Goal: Information Seeking & Learning: Learn about a topic

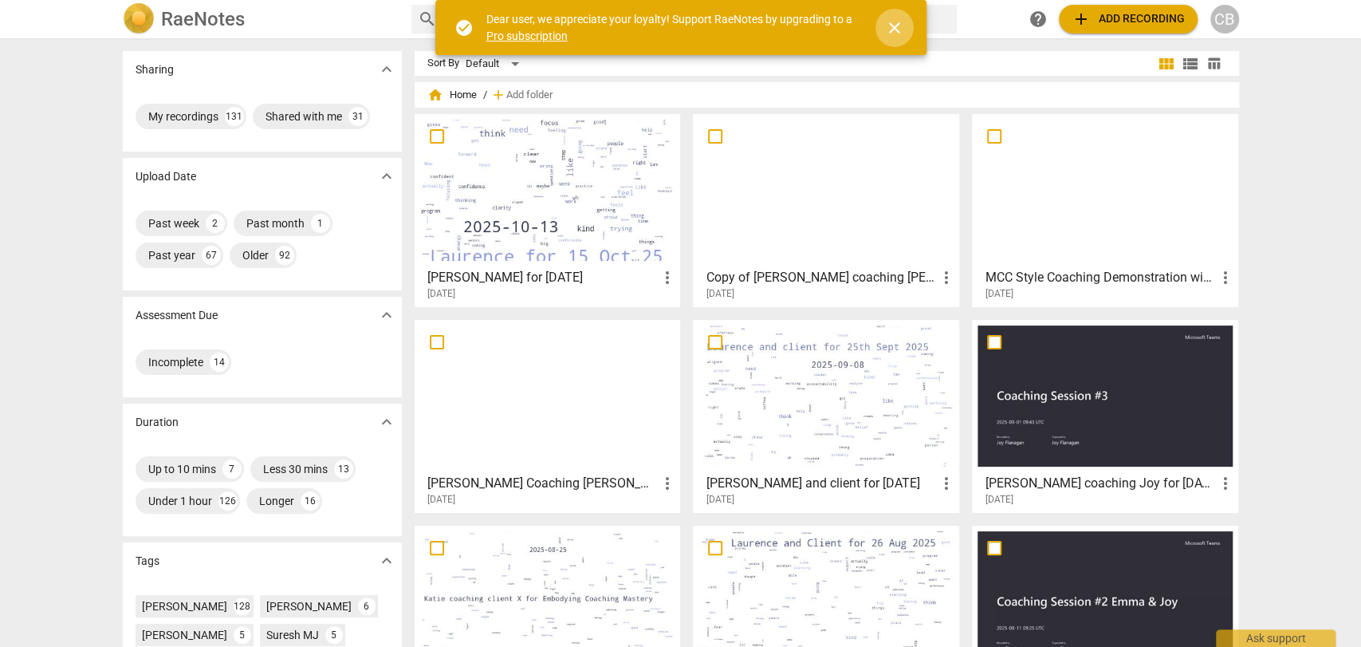
click at [886, 27] on span "close" at bounding box center [894, 27] width 19 height 19
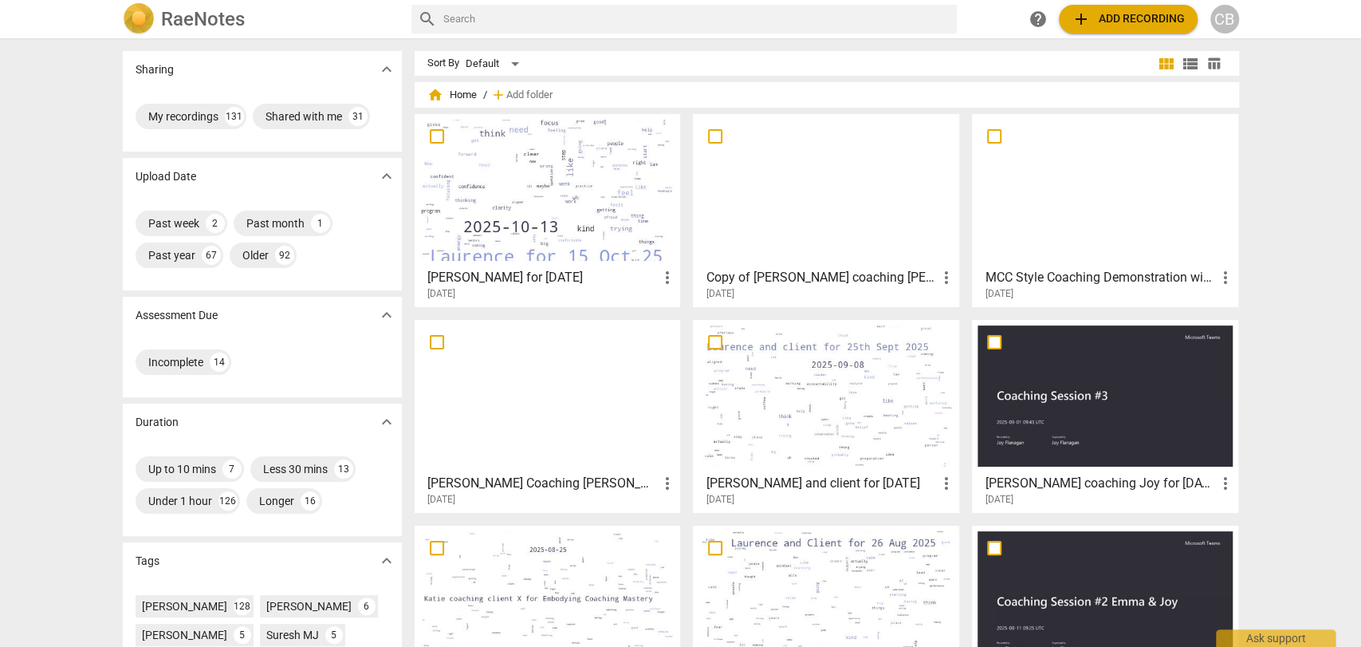
click at [700, 25] on input "text" at bounding box center [696, 19] width 507 height 26
type input "[PERSON_NAME]"
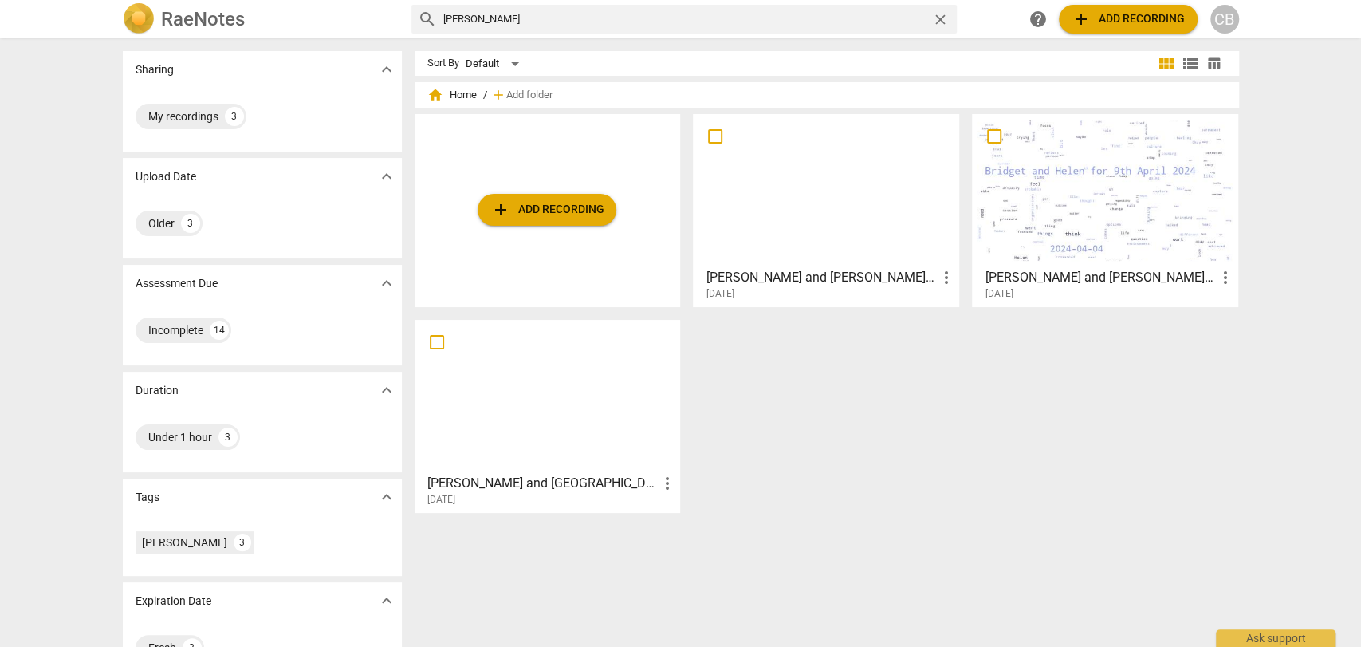
click at [1124, 183] on div at bounding box center [1104, 190] width 255 height 141
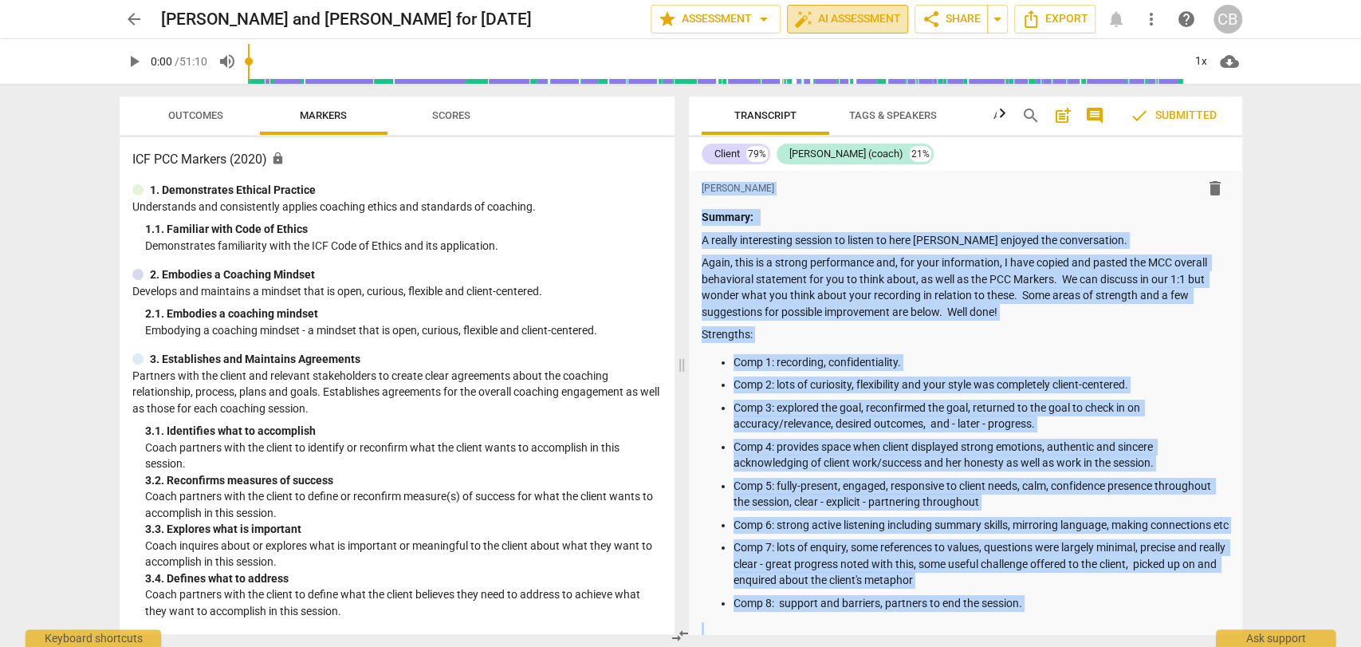
click at [839, 22] on span "auto_fix_high AI Assessment" at bounding box center [847, 19] width 107 height 19
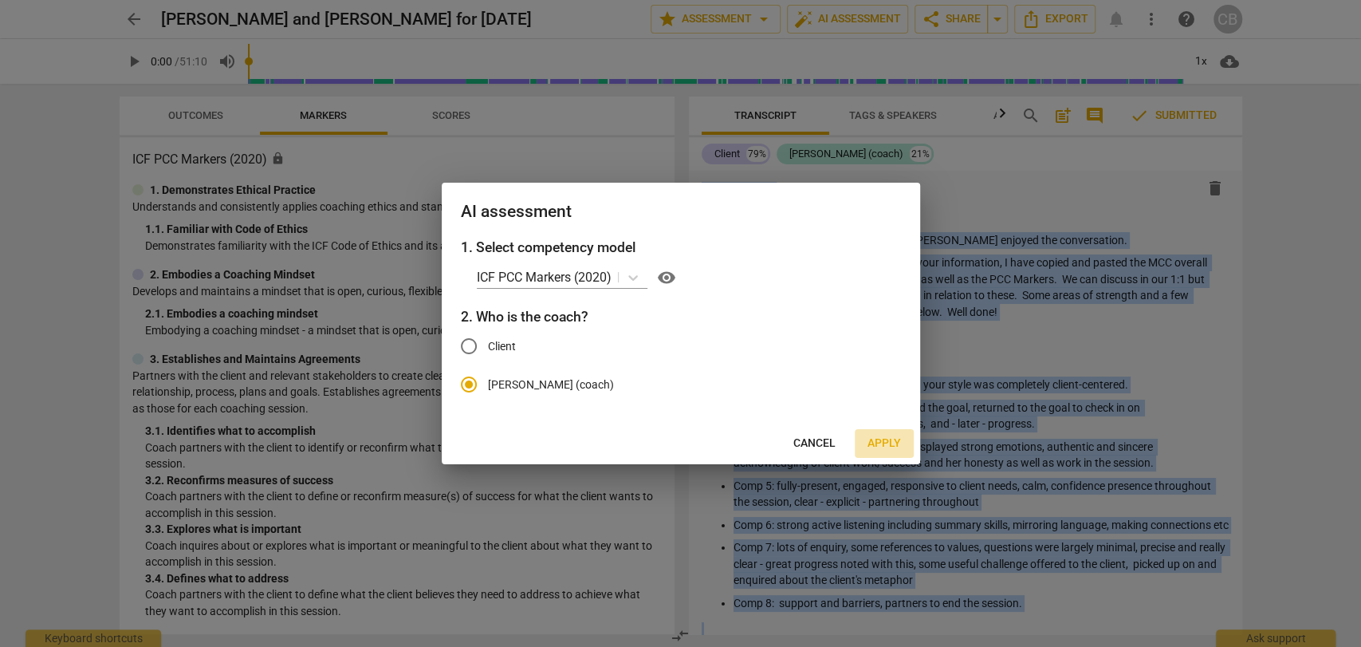
click at [883, 446] on span "Apply" at bounding box center [883, 443] width 33 height 16
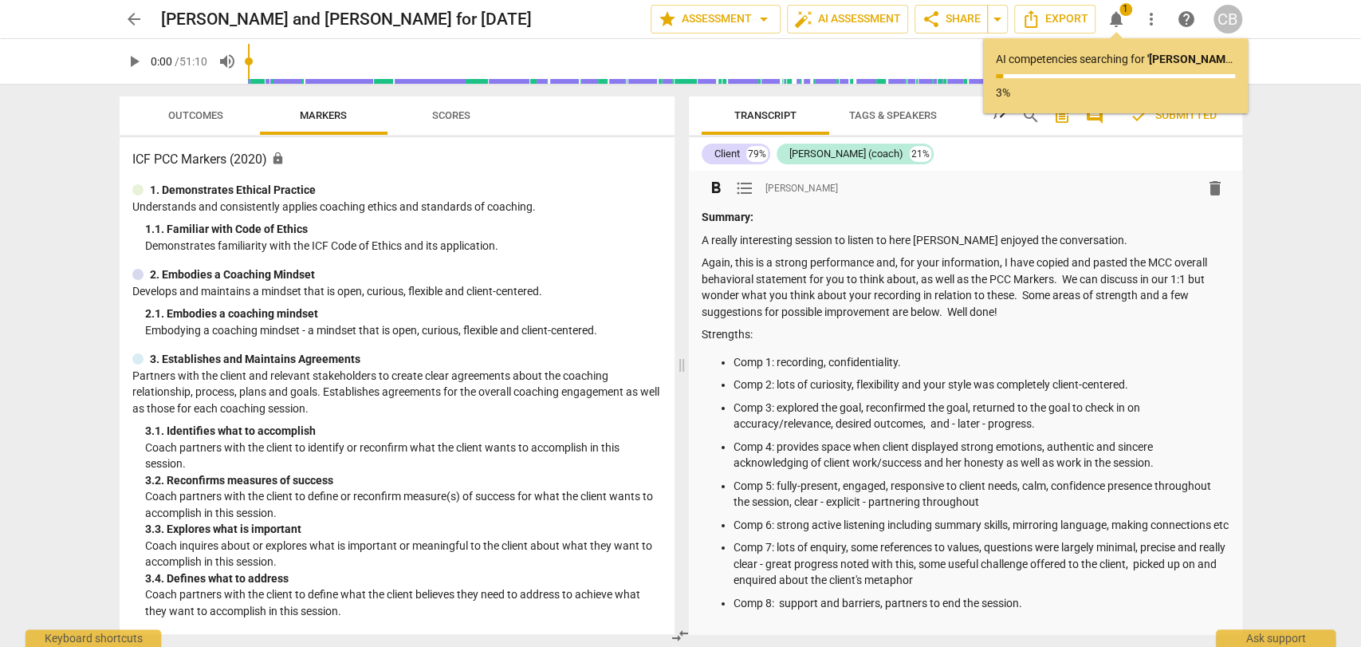
click at [883, 446] on p "Comp 4: provides space when client displayed strong emotions, authentic and sin…" at bounding box center [981, 454] width 496 height 33
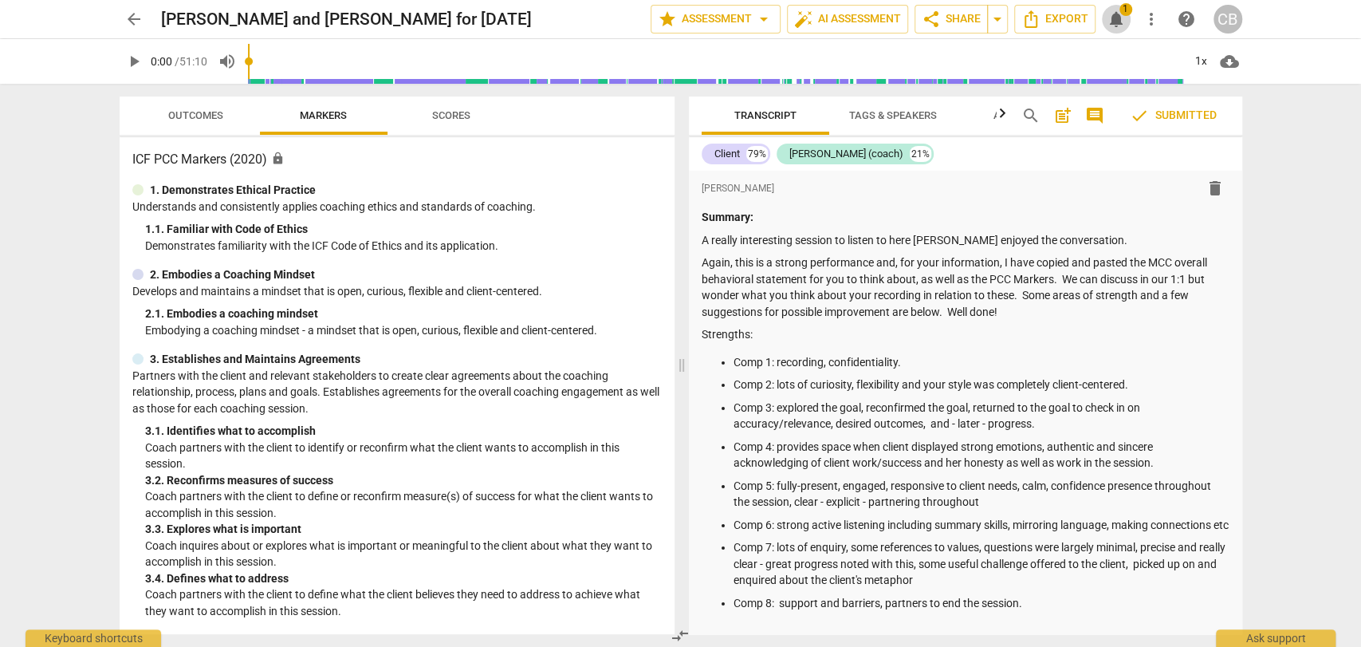
click at [1117, 16] on span "notifications" at bounding box center [1116, 19] width 19 height 19
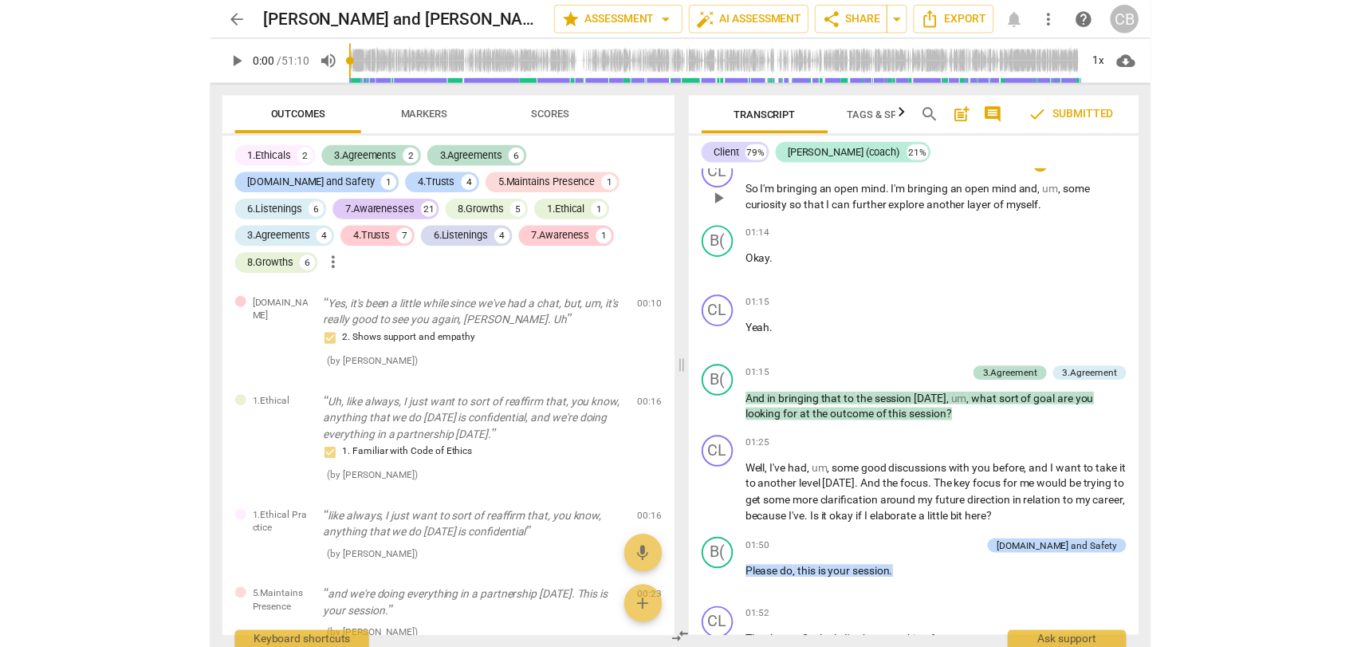
scroll to position [1609, 0]
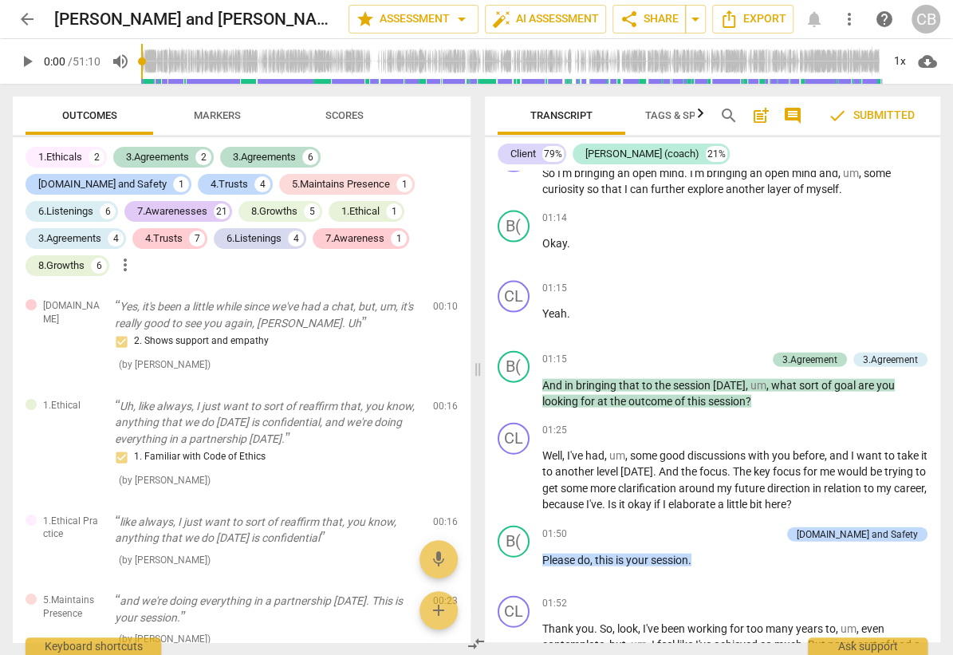
click at [851, 21] on span "more_vert" at bounding box center [848, 19] width 19 height 19
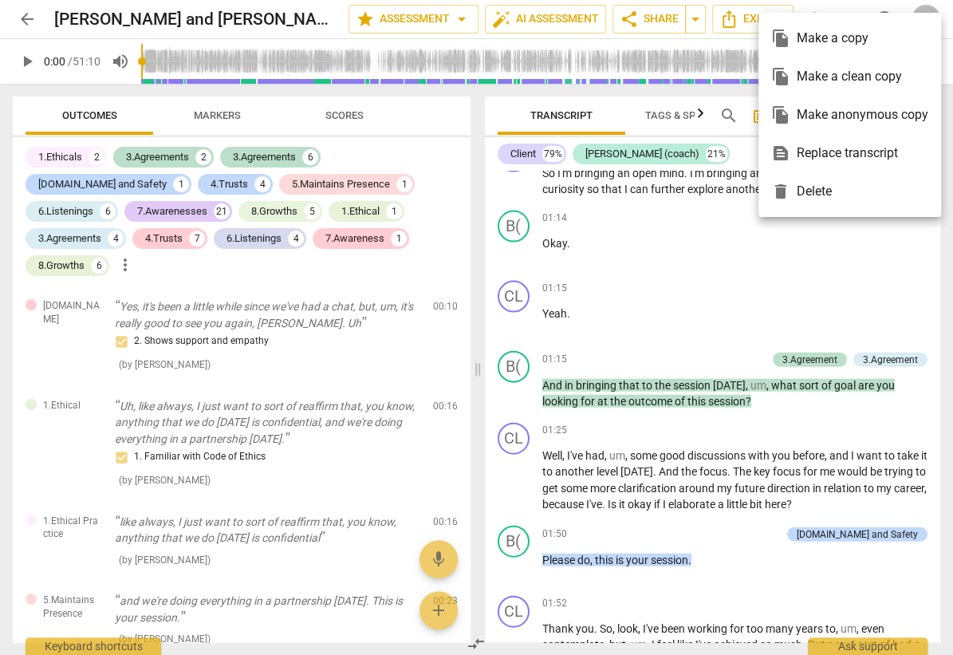
click at [839, 72] on div "file_copy Make a clean copy" at bounding box center [849, 76] width 157 height 38
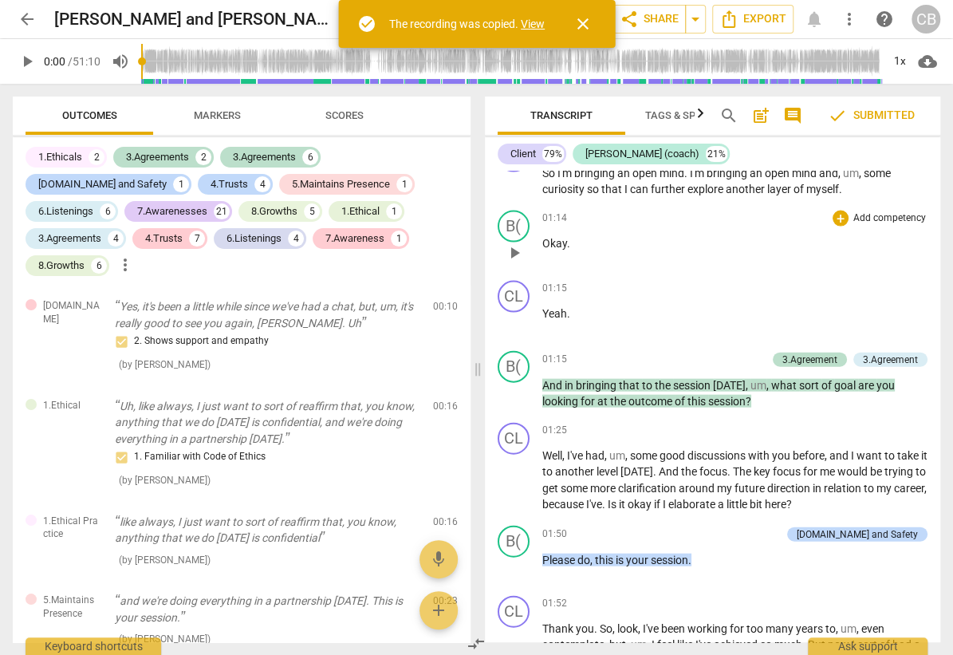
click at [752, 268] on div "01:14 + Add competency keyboard_arrow_right Okay ." at bounding box center [735, 238] width 386 height 57
click at [587, 21] on span "close" at bounding box center [582, 23] width 19 height 19
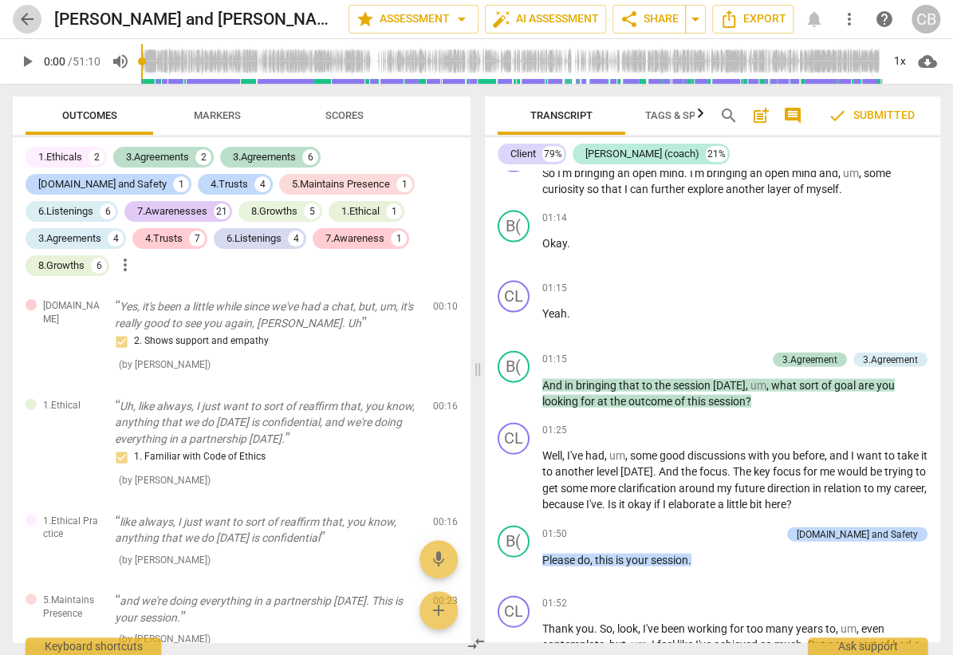
click at [26, 21] on span "arrow_back" at bounding box center [27, 19] width 19 height 19
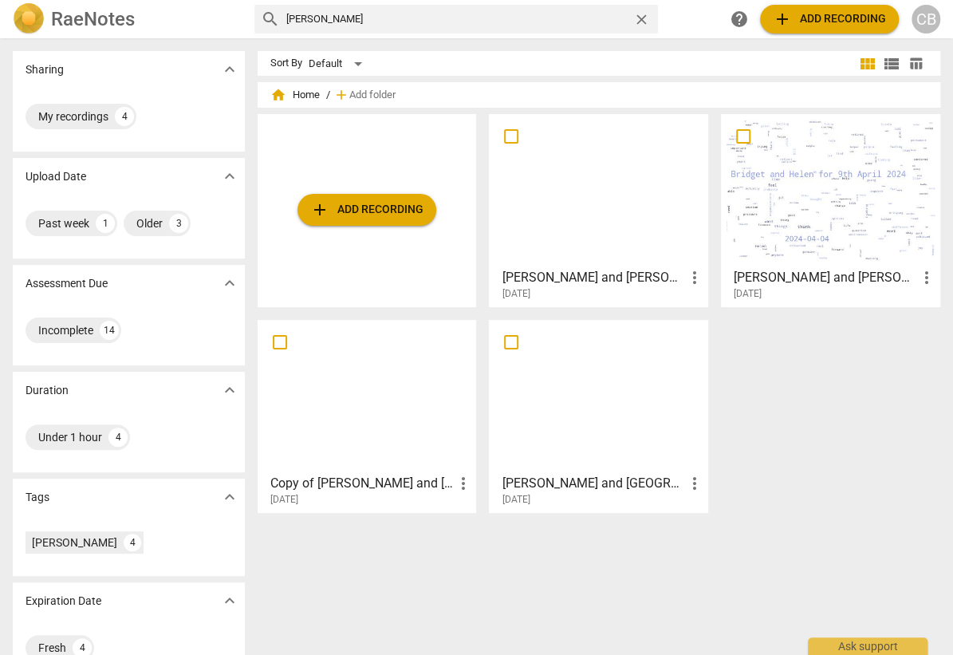
click at [330, 419] on div at bounding box center [367, 395] width 208 height 141
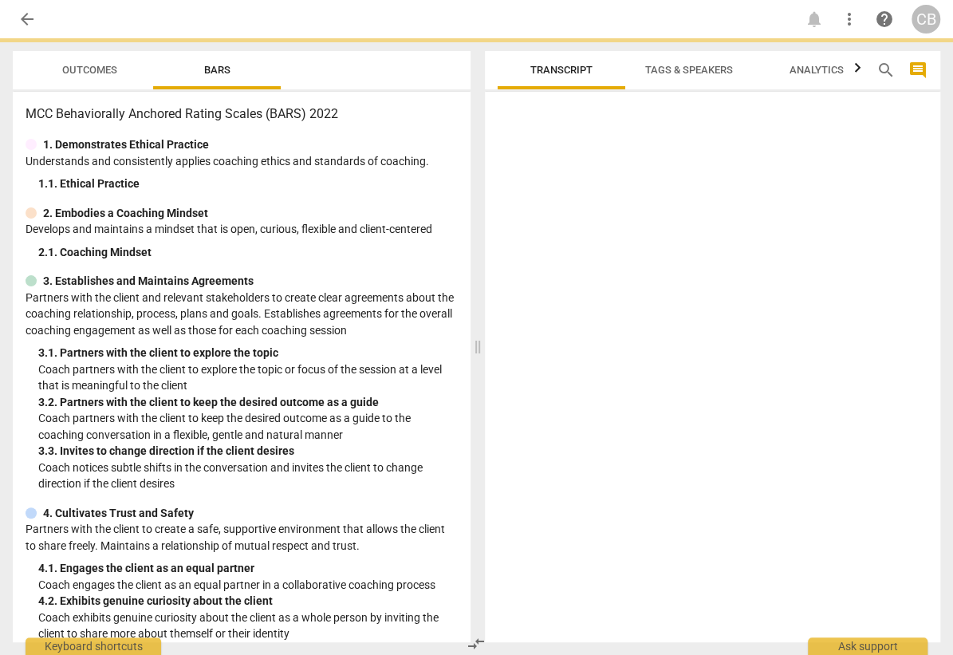
click at [330, 419] on p "Coach partners with the client to keep the desired outcome as a guide to the co…" at bounding box center [247, 426] width 419 height 33
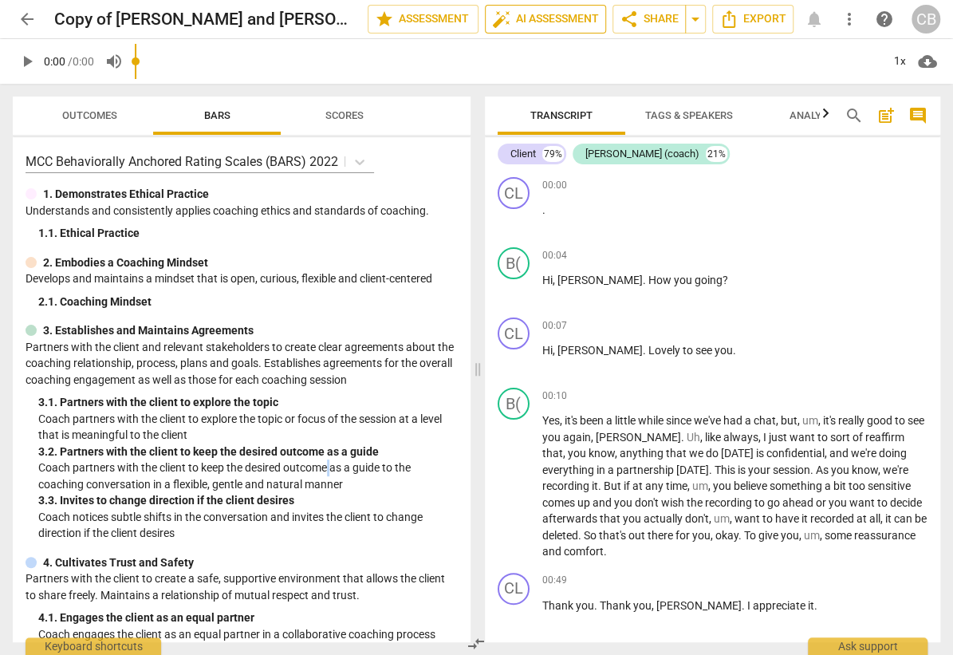
click at [568, 19] on span "auto_fix_high AI Assessment" at bounding box center [545, 19] width 107 height 19
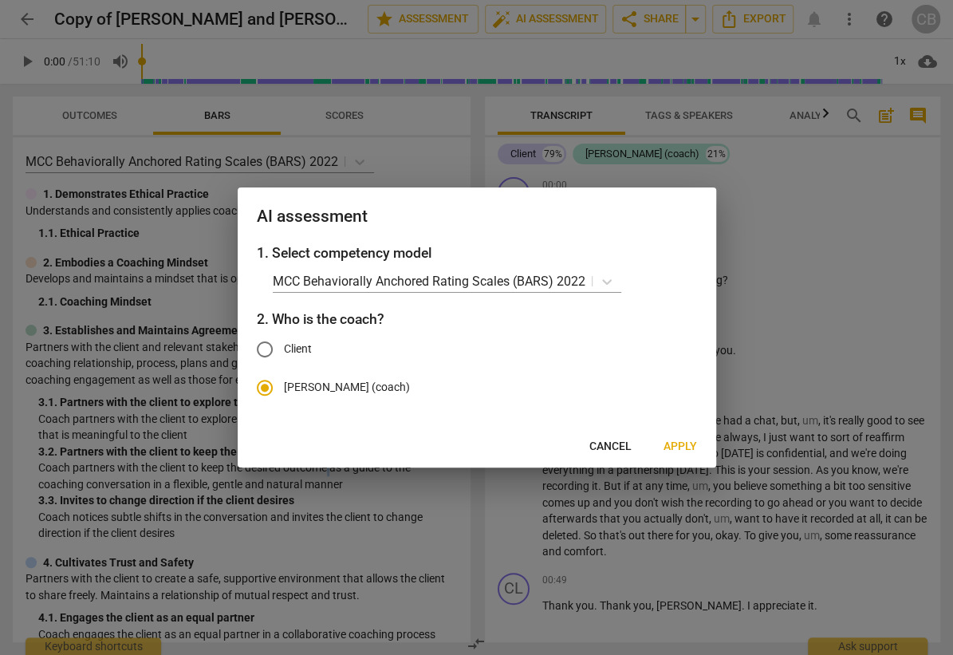
click at [678, 444] on span "Apply" at bounding box center [679, 446] width 33 height 16
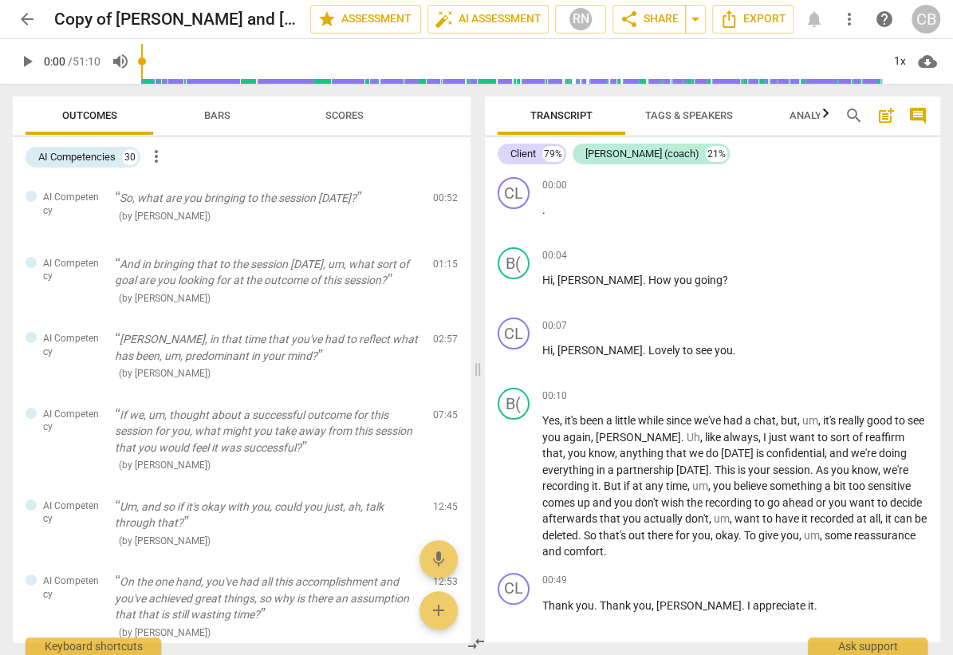
click at [26, 18] on span "arrow_back" at bounding box center [27, 19] width 19 height 19
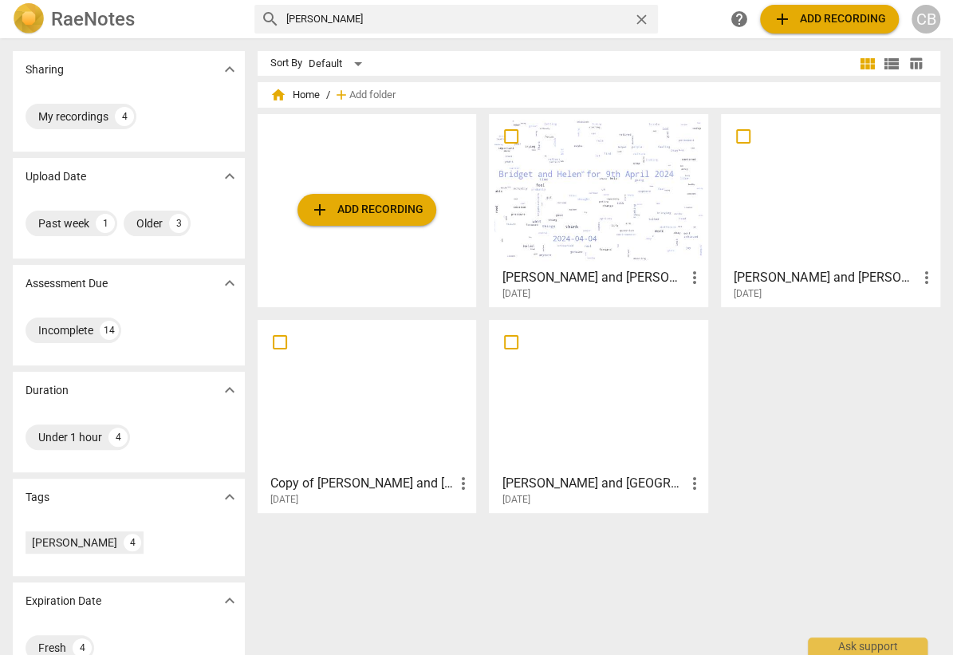
click at [381, 410] on div at bounding box center [367, 395] width 208 height 141
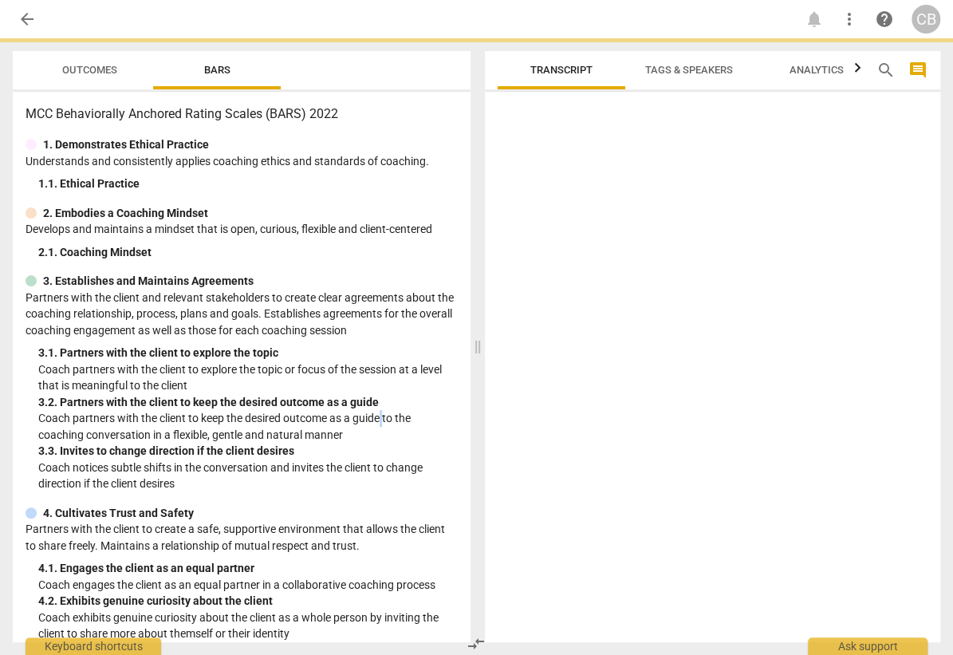
click at [381, 410] on p "Coach partners with the client to keep the desired outcome as a guide to the co…" at bounding box center [247, 426] width 419 height 33
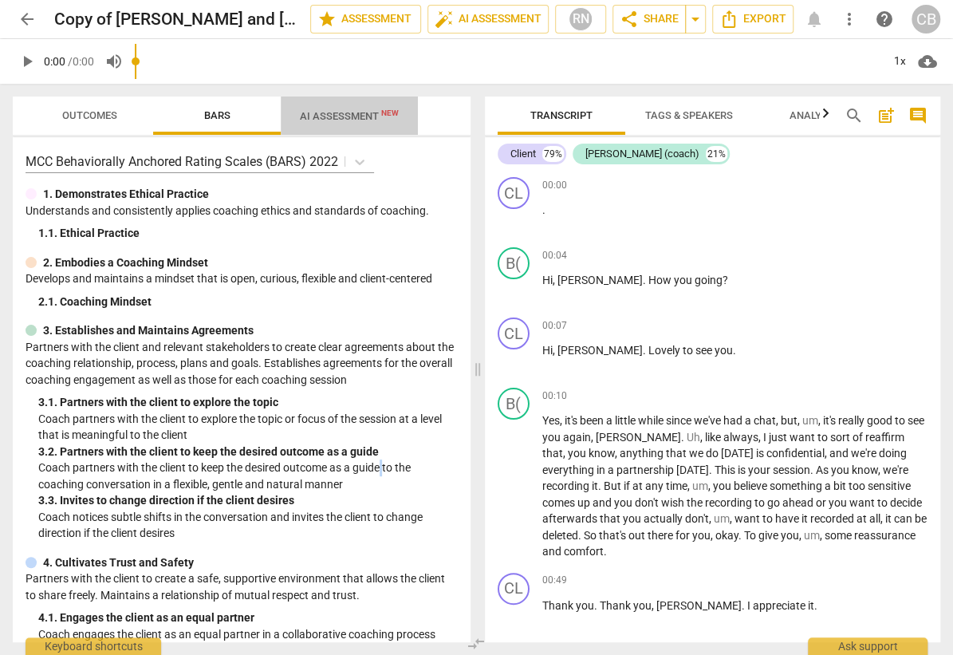
click at [348, 116] on span "AI Assessment New" at bounding box center [349, 116] width 99 height 12
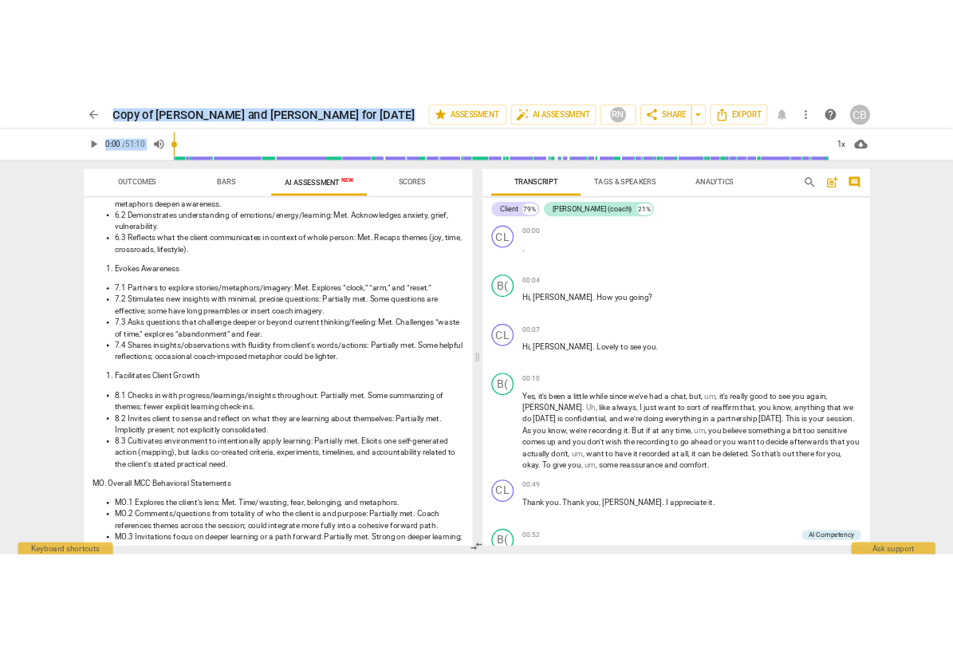
scroll to position [1922, 0]
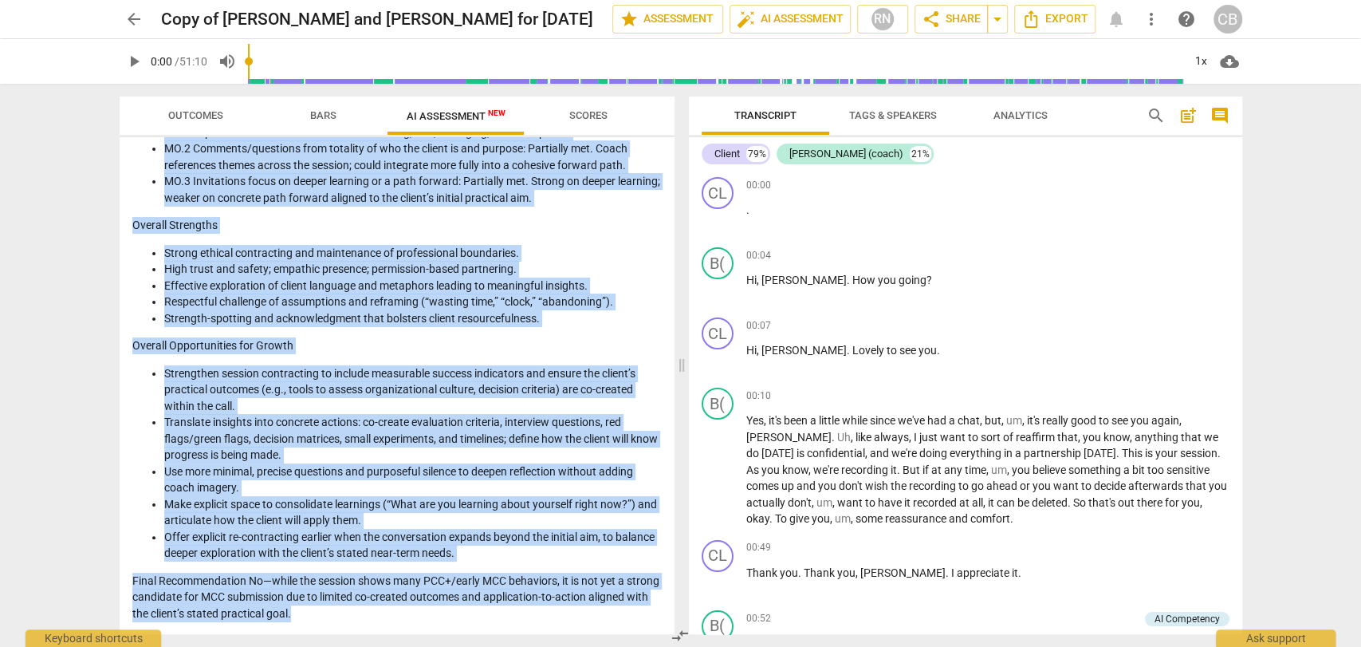
drag, startPoint x: 132, startPoint y: 181, endPoint x: 376, endPoint y: 617, distance: 499.7
copy div "LO ipsumdolor sitametco adipi ELI Seddoeiusmod Temporin Utlabo Etdolo (MAGN) 85…"
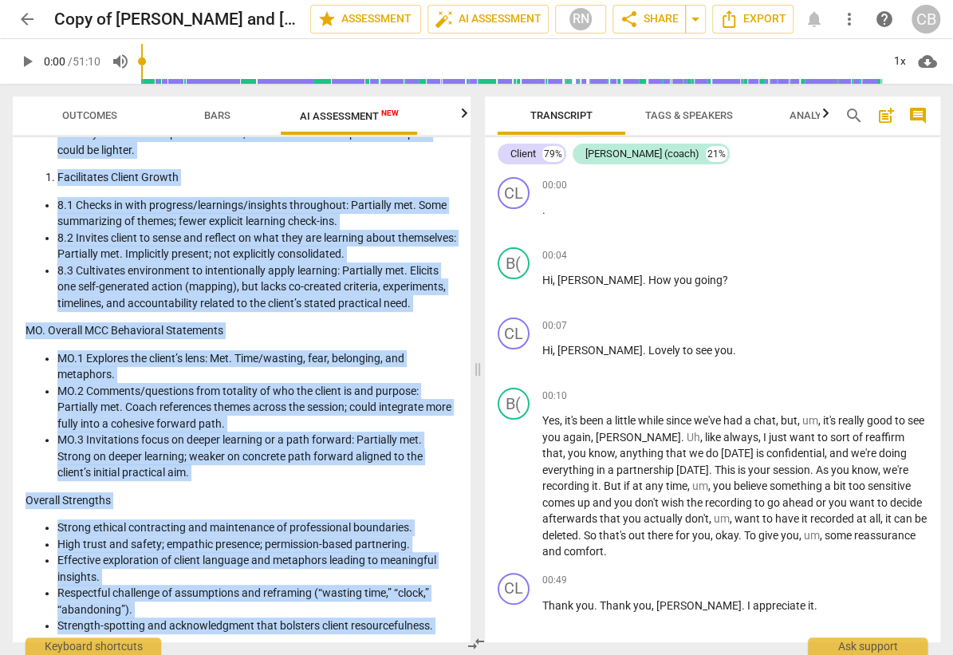
scroll to position [2164, 0]
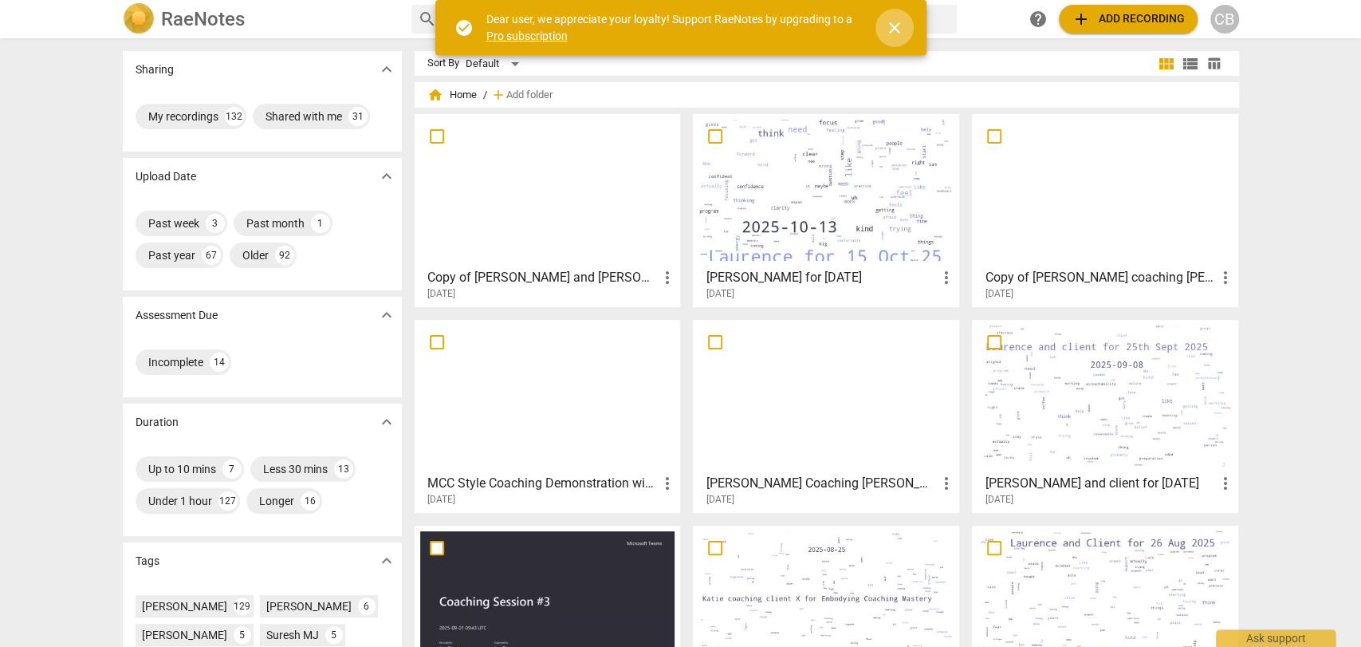
click at [893, 26] on span "close" at bounding box center [894, 27] width 19 height 19
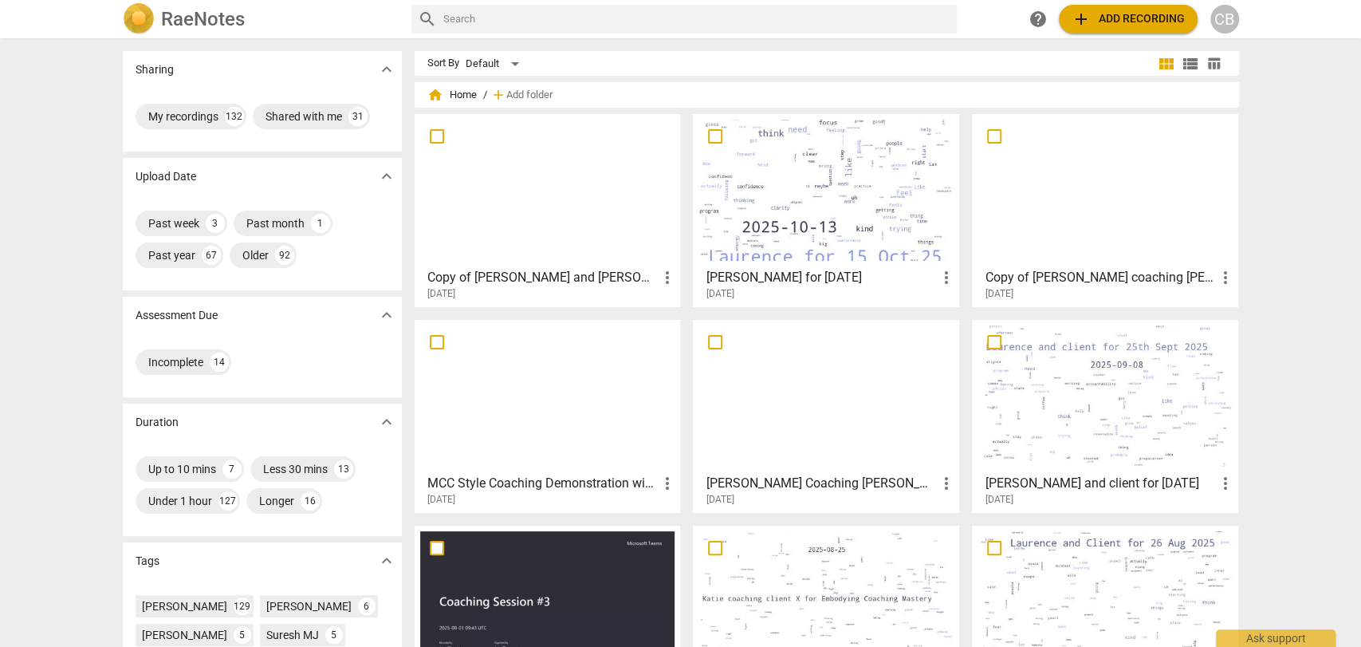
click at [879, 23] on input "text" at bounding box center [696, 19] width 507 height 26
type input "Sarah"
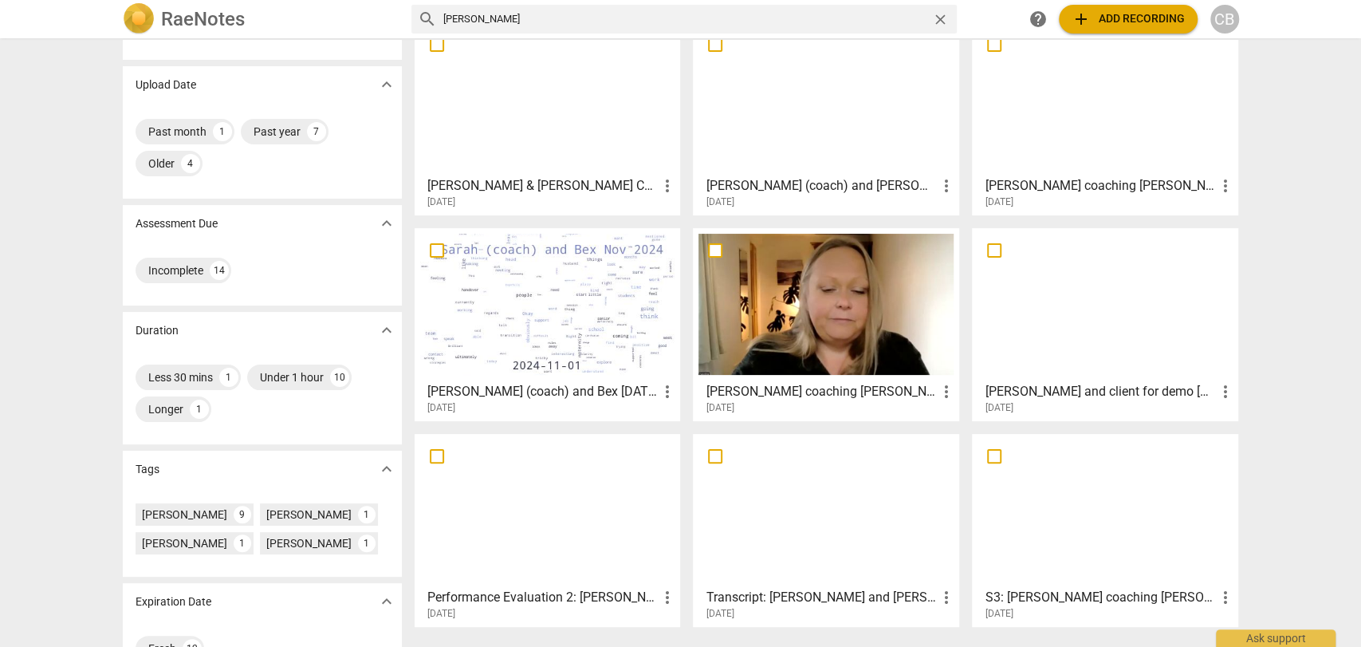
scroll to position [94, 0]
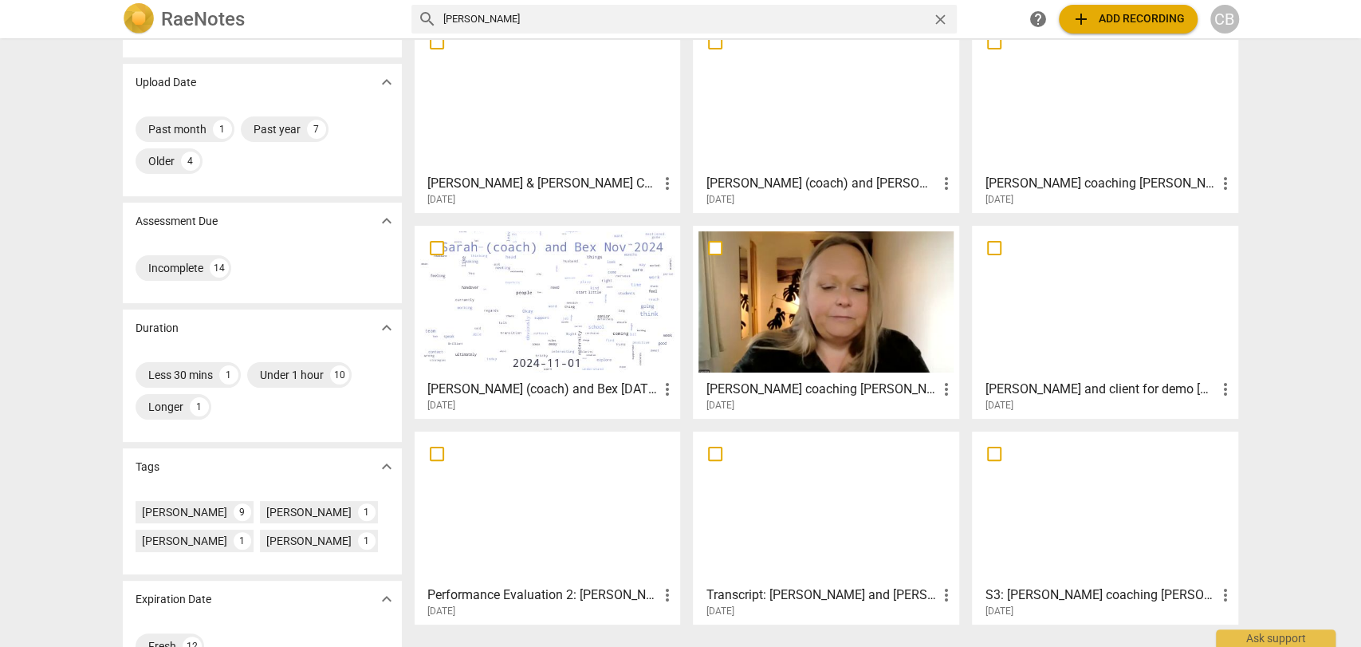
click at [819, 286] on div at bounding box center [825, 301] width 255 height 141
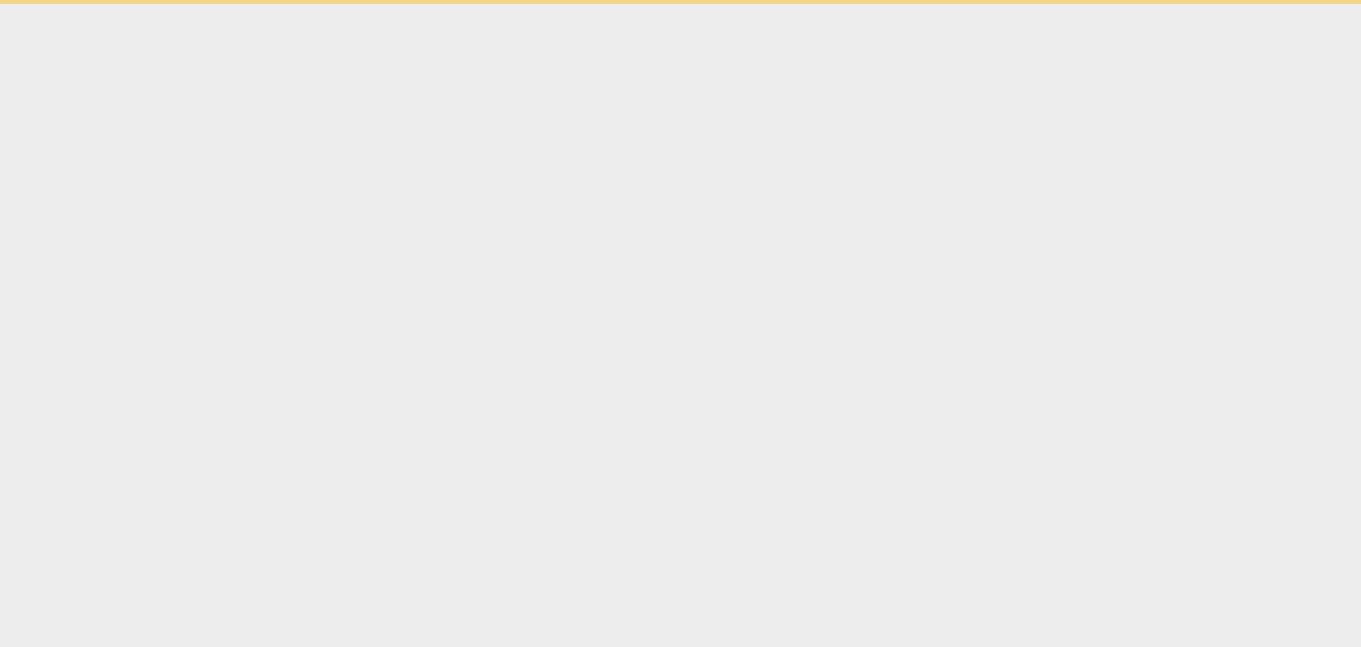
click at [819, 4] on html "Ask support" at bounding box center [680, 2] width 1361 height 4
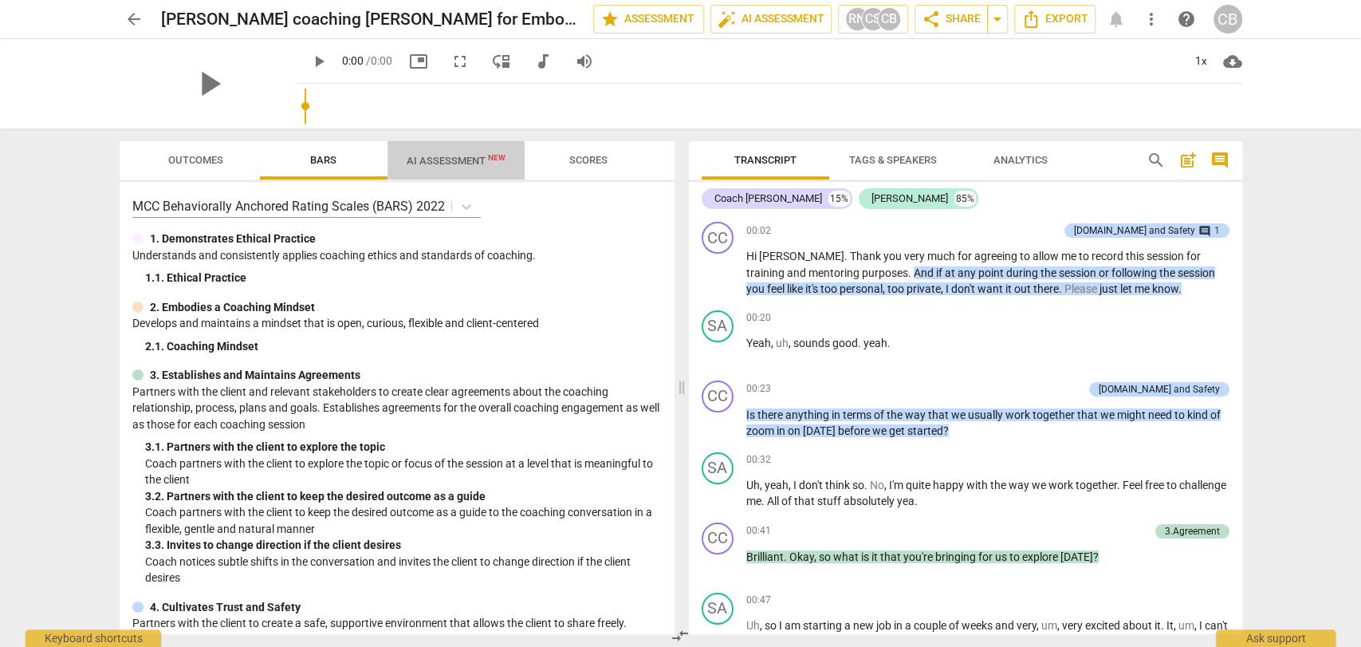
click at [462, 161] on span "AI Assessment New" at bounding box center [456, 161] width 99 height 12
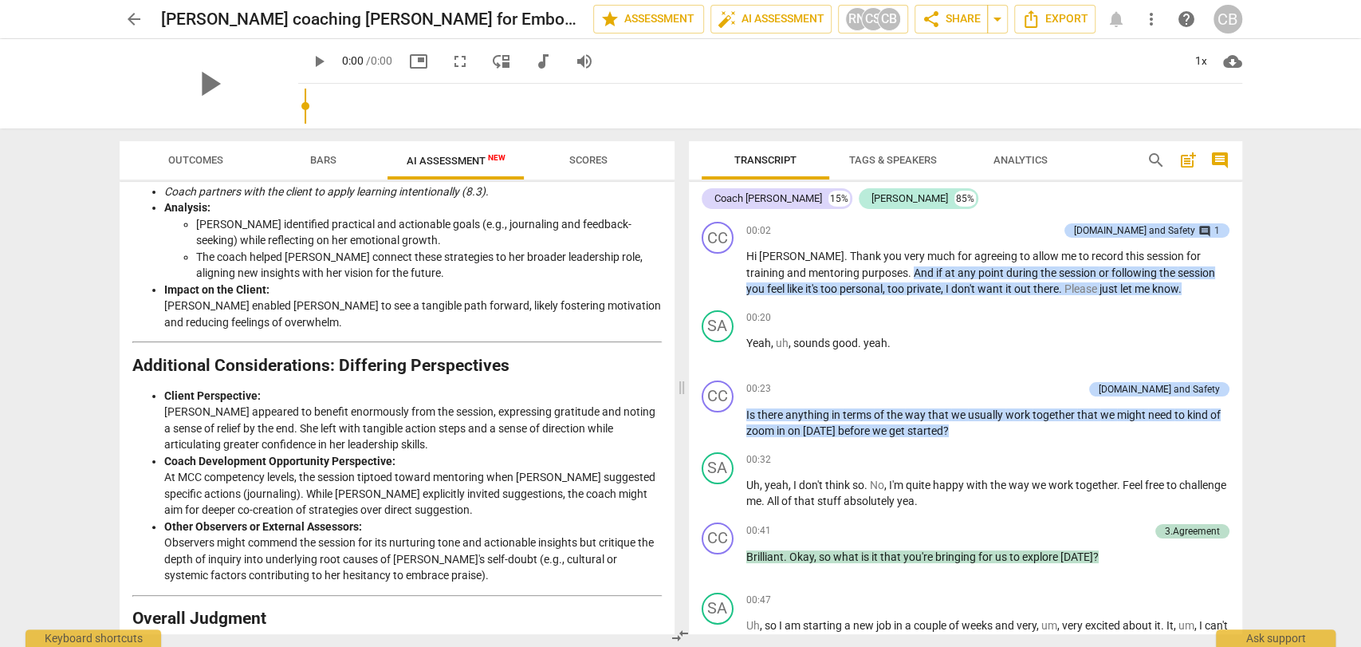
scroll to position [2341, 0]
